Goal: Find specific page/section: Find specific page/section

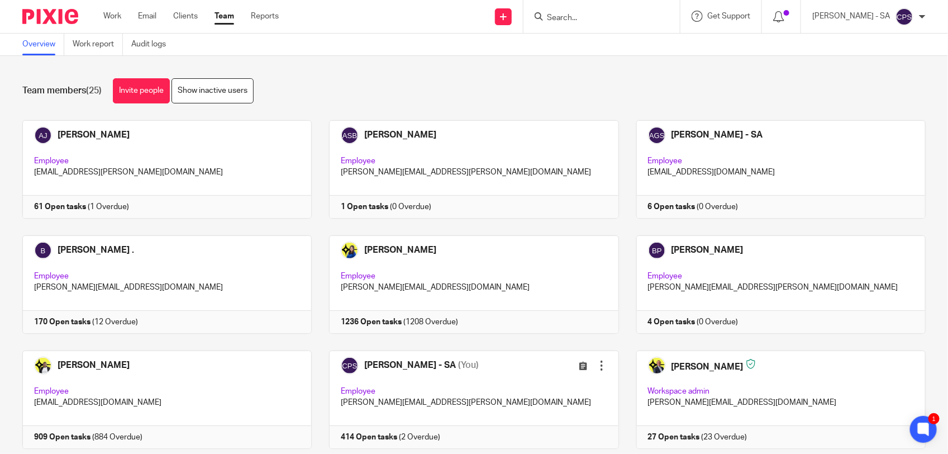
click at [573, 16] on input "Search" at bounding box center [596, 18] width 101 height 10
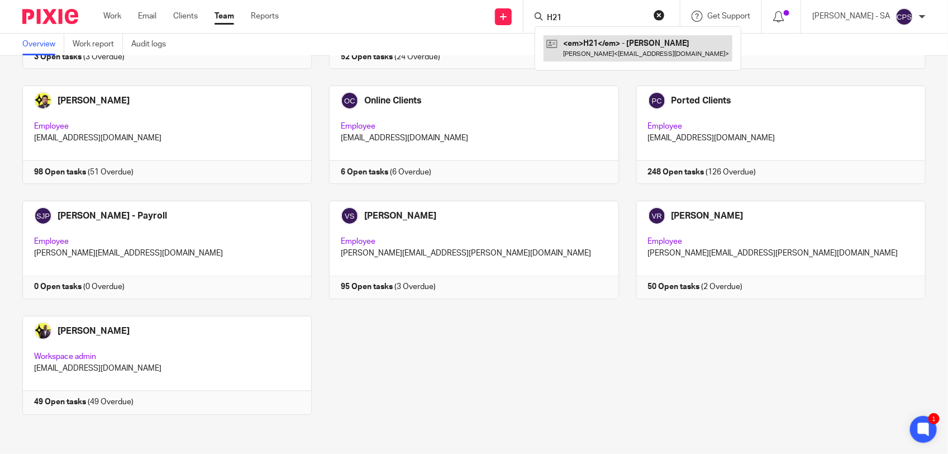
type input "H21"
click at [579, 45] on link at bounding box center [638, 48] width 189 height 26
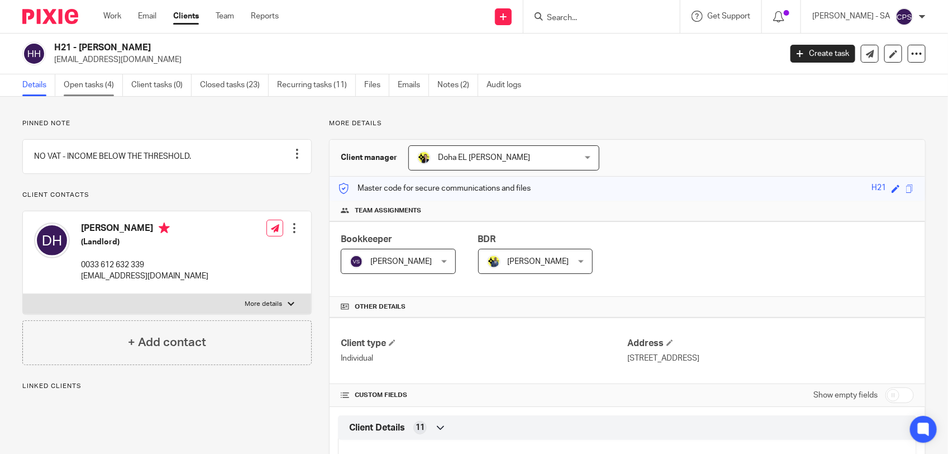
click at [91, 82] on link "Open tasks (4)" at bounding box center [93, 85] width 59 height 22
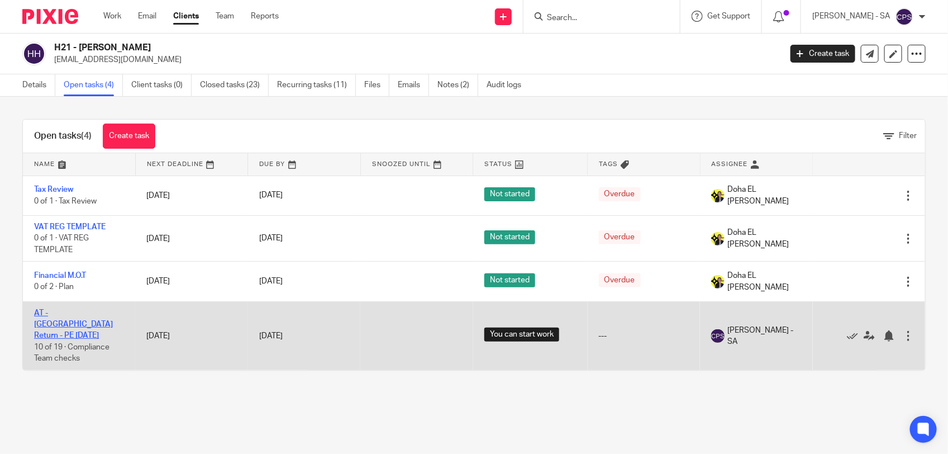
click at [82, 314] on link "AT - SA Return - PE 05-04-2025" at bounding box center [73, 324] width 79 height 31
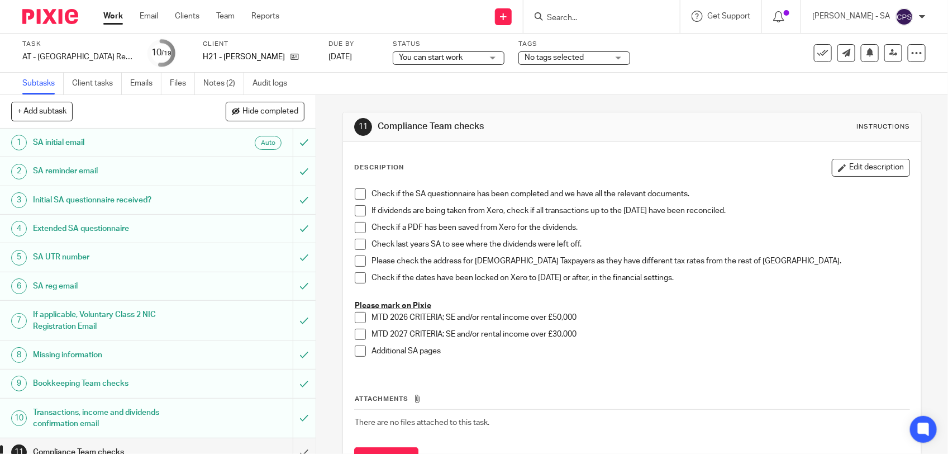
scroll to position [210, 0]
